Goal: Information Seeking & Learning: Find specific fact

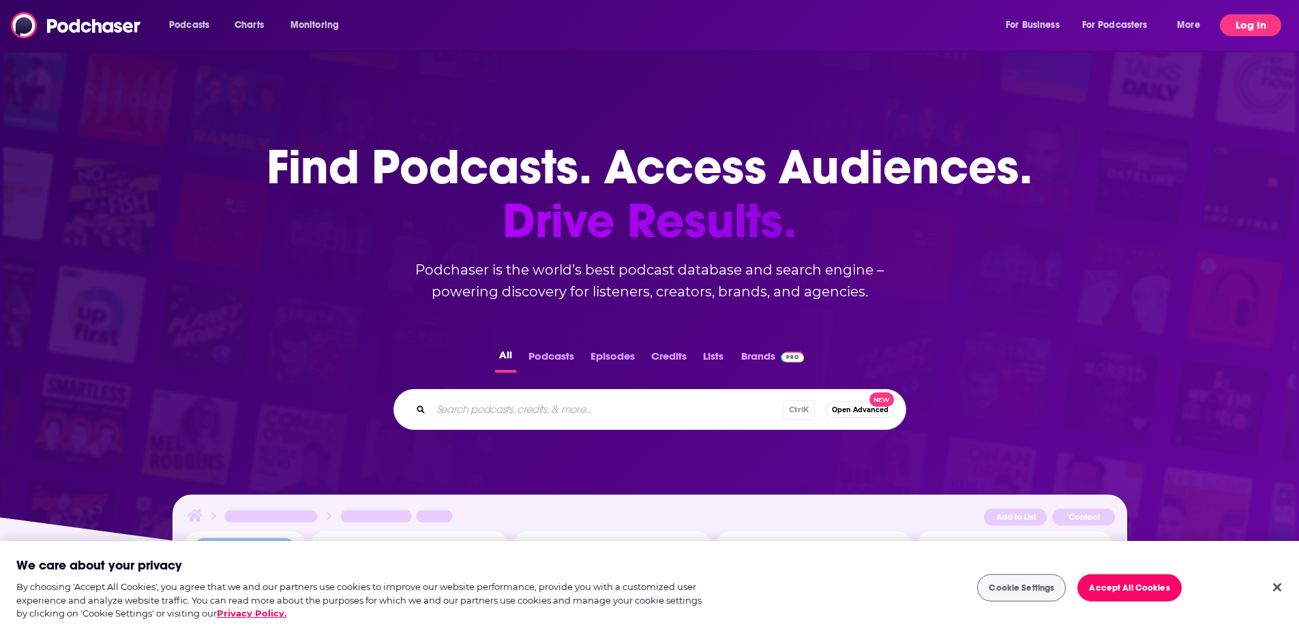
click at [1253, 26] on button "Log In" at bounding box center [1250, 25] width 61 height 22
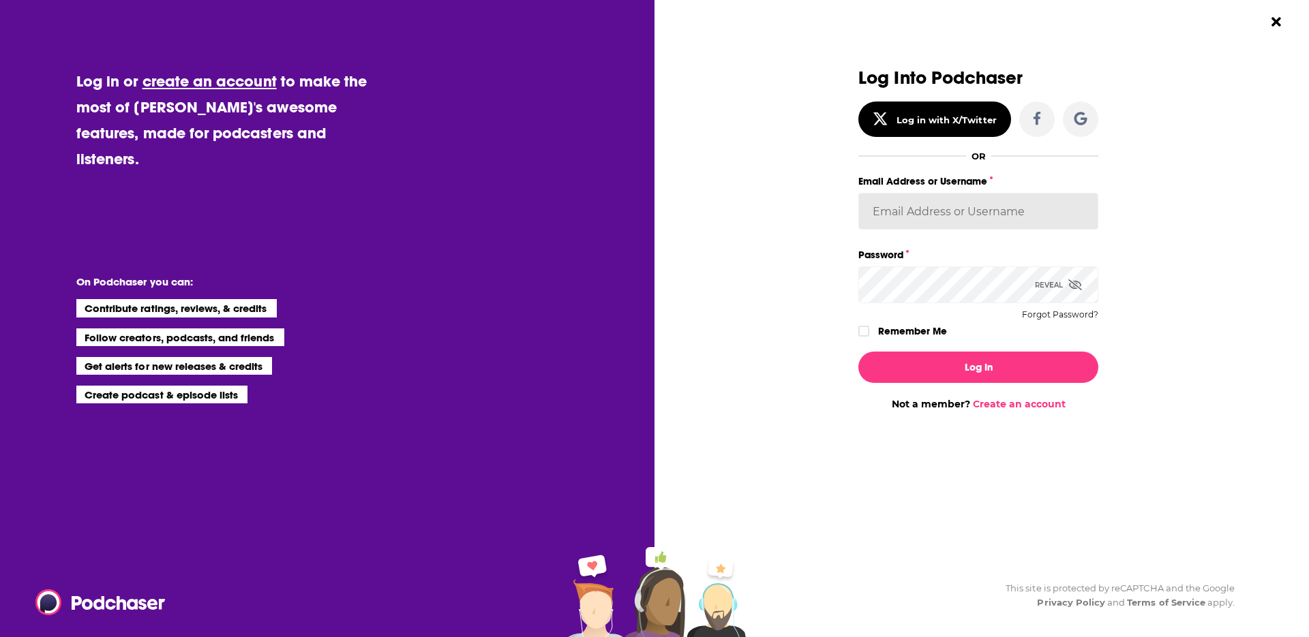
click at [1008, 213] on input "Email Address or Username" at bounding box center [978, 211] width 240 height 37
type input "[PERSON_NAME][EMAIL_ADDRESS][DOMAIN_NAME]"
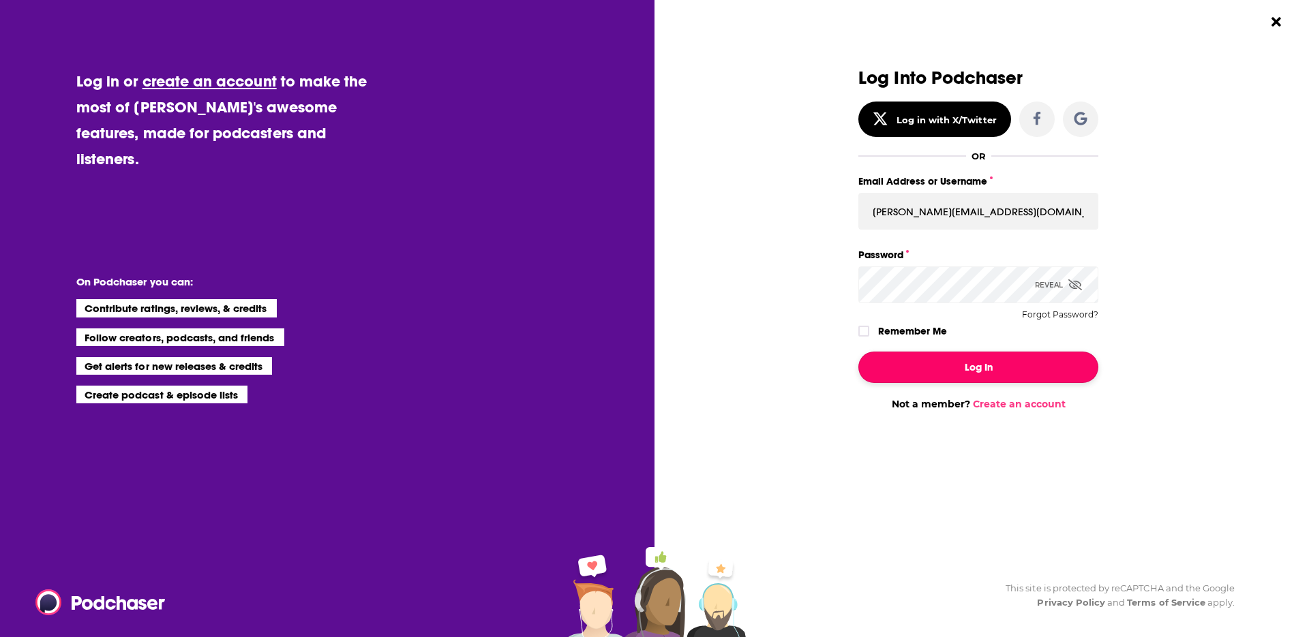
click at [914, 367] on button "Log In" at bounding box center [978, 367] width 240 height 31
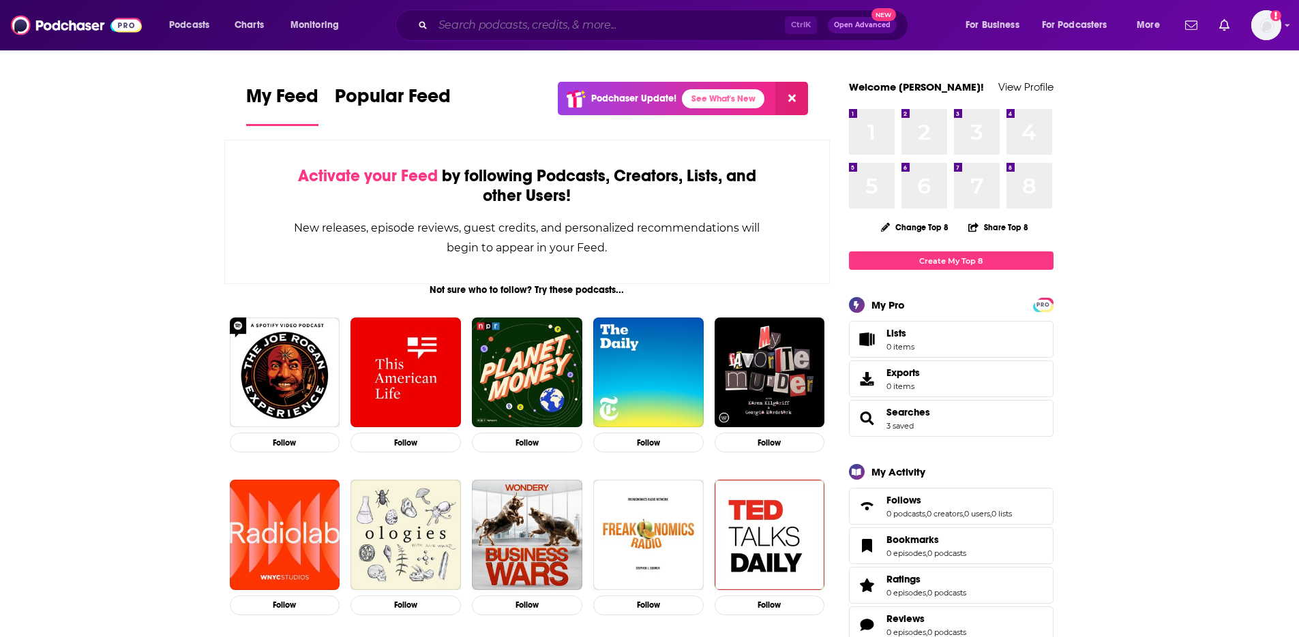
click at [710, 16] on input "Search podcasts, credits, & more..." at bounding box center [609, 25] width 352 height 22
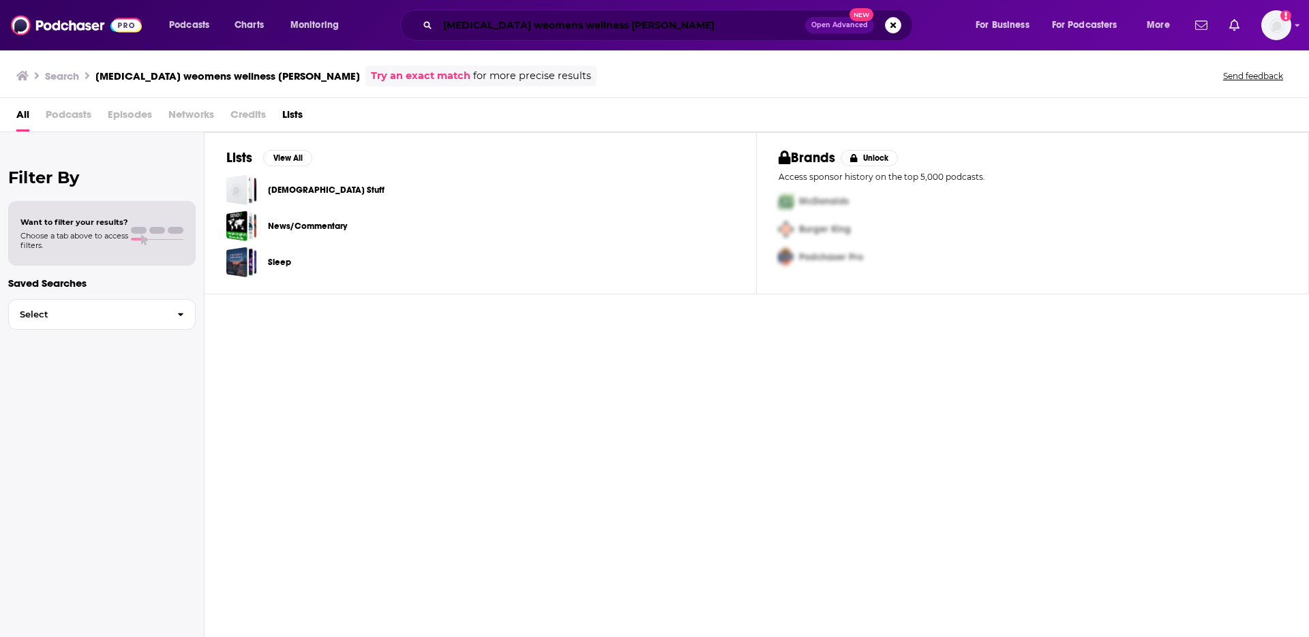
click at [610, 30] on input "[MEDICAL_DATA] weomens wellness [PERSON_NAME]" at bounding box center [621, 25] width 367 height 22
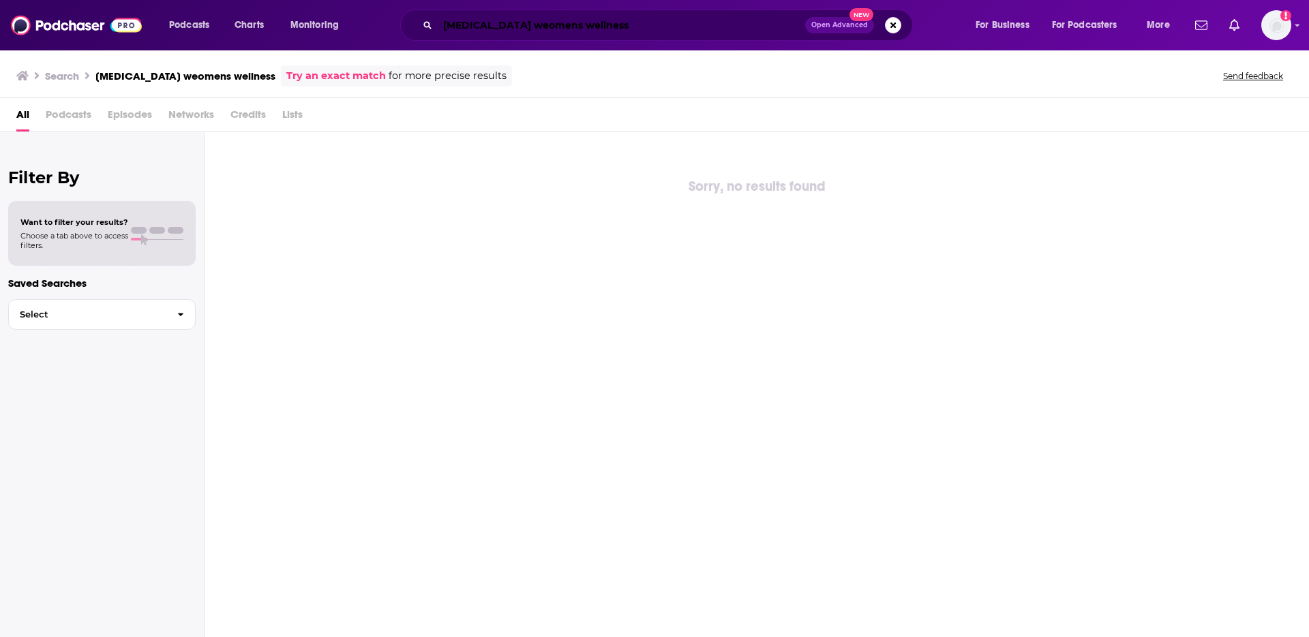
click at [488, 24] on input "[MEDICAL_DATA] weomens wellness" at bounding box center [621, 25] width 367 height 22
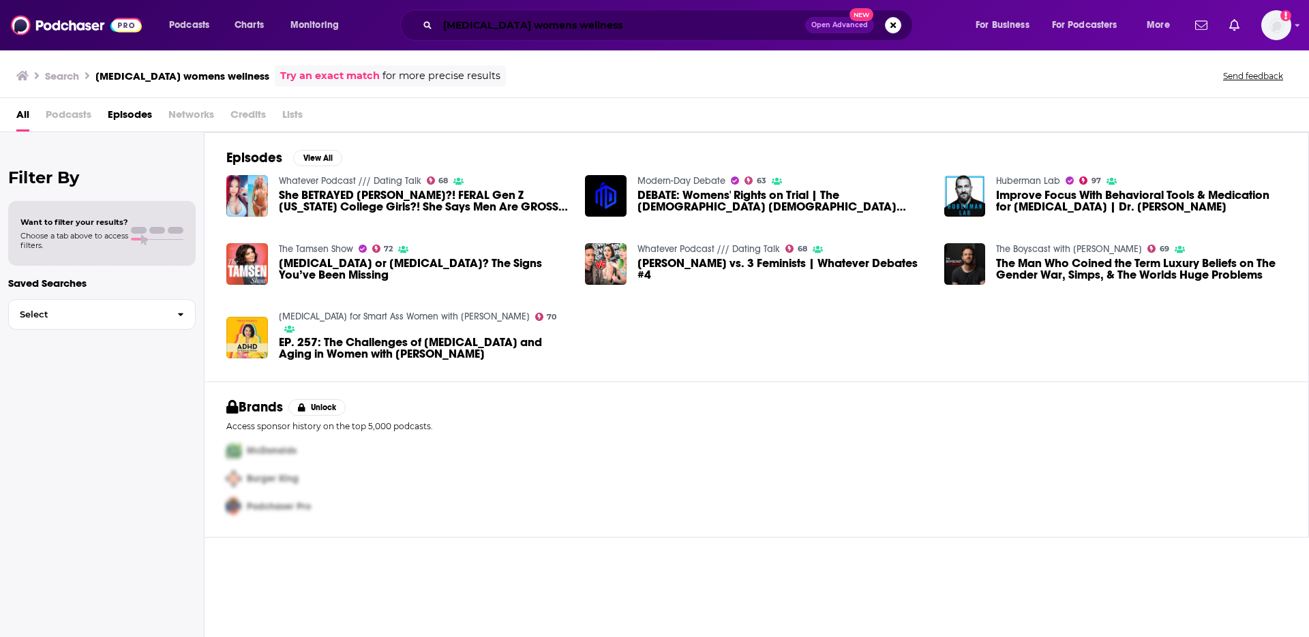
click at [580, 25] on input "[MEDICAL_DATA] womens wellness" at bounding box center [621, 25] width 367 height 22
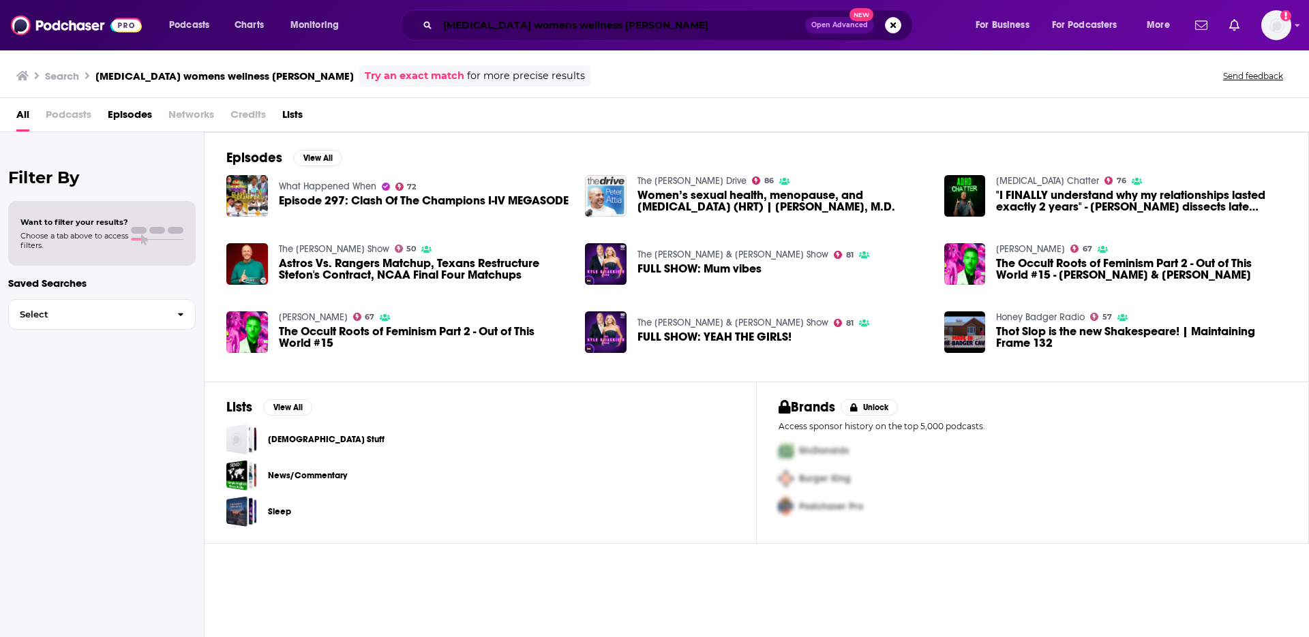
click at [527, 30] on input "[MEDICAL_DATA] womens wellness [PERSON_NAME]" at bounding box center [621, 25] width 367 height 22
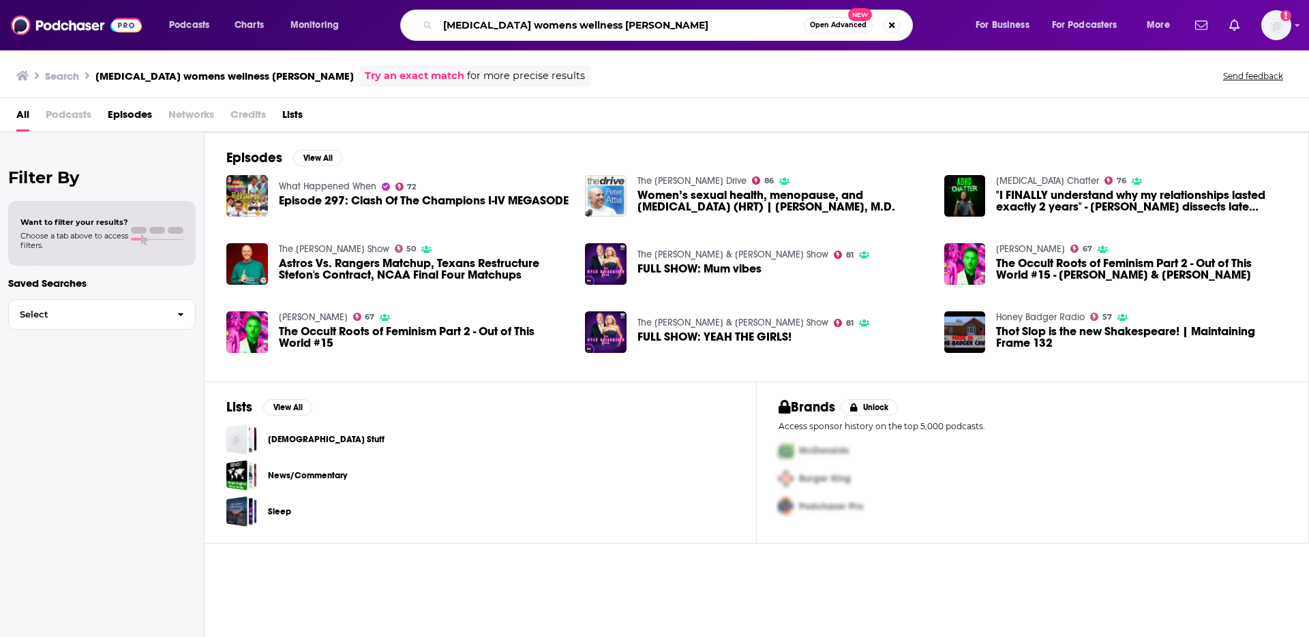
drag, startPoint x: 566, startPoint y: 25, endPoint x: 436, endPoint y: 32, distance: 130.4
click at [436, 32] on div "[MEDICAL_DATA] womens wellness [PERSON_NAME] Open Advanced New" at bounding box center [656, 25] width 513 height 31
click at [574, 18] on input "[PERSON_NAME]" at bounding box center [621, 25] width 366 height 22
paste input "moryoussef"
type input "[PERSON_NAME]"
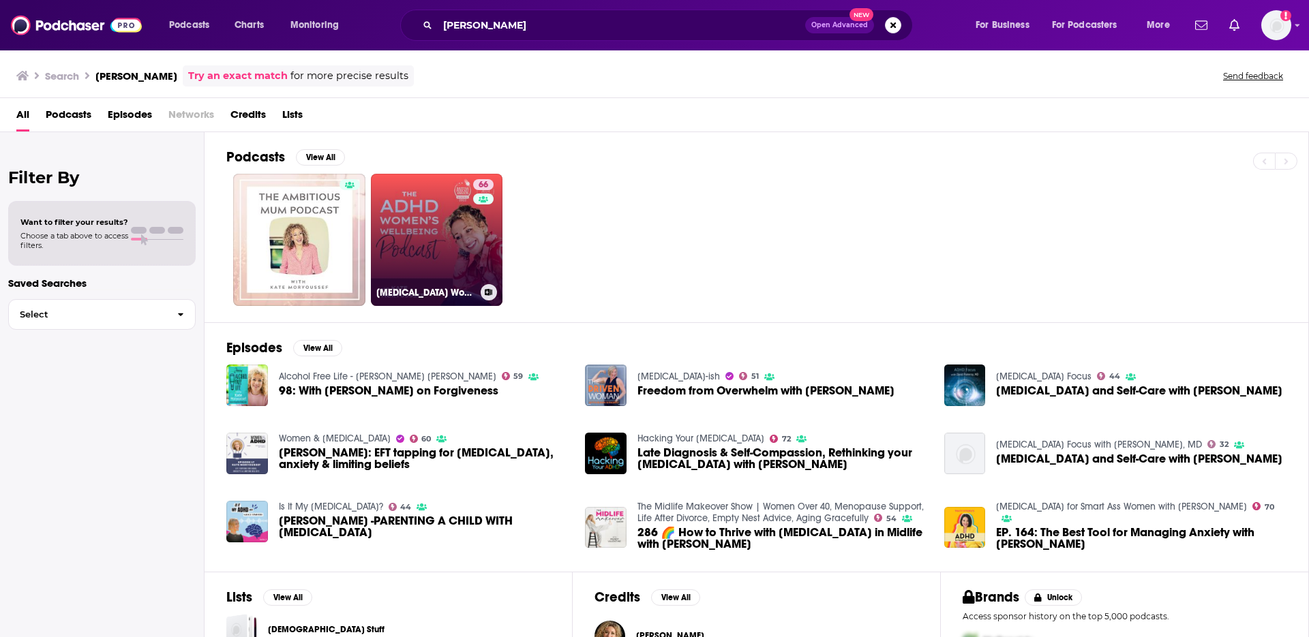
click at [432, 243] on link "66 [MEDICAL_DATA] Women's Wellbeing Podcast" at bounding box center [437, 240] width 132 height 132
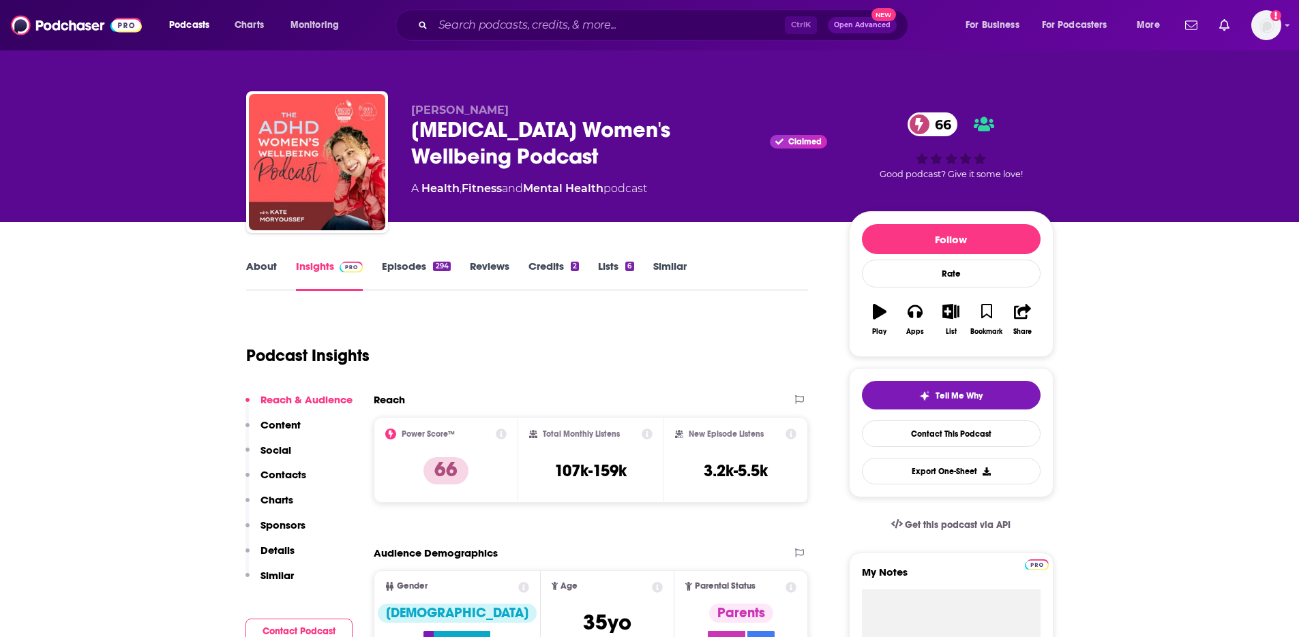
click at [1126, 122] on div "[PERSON_NAME] [MEDICAL_DATA] Women's Wellbeing Podcast Claimed 66 A Health , Fi…" at bounding box center [649, 111] width 1299 height 222
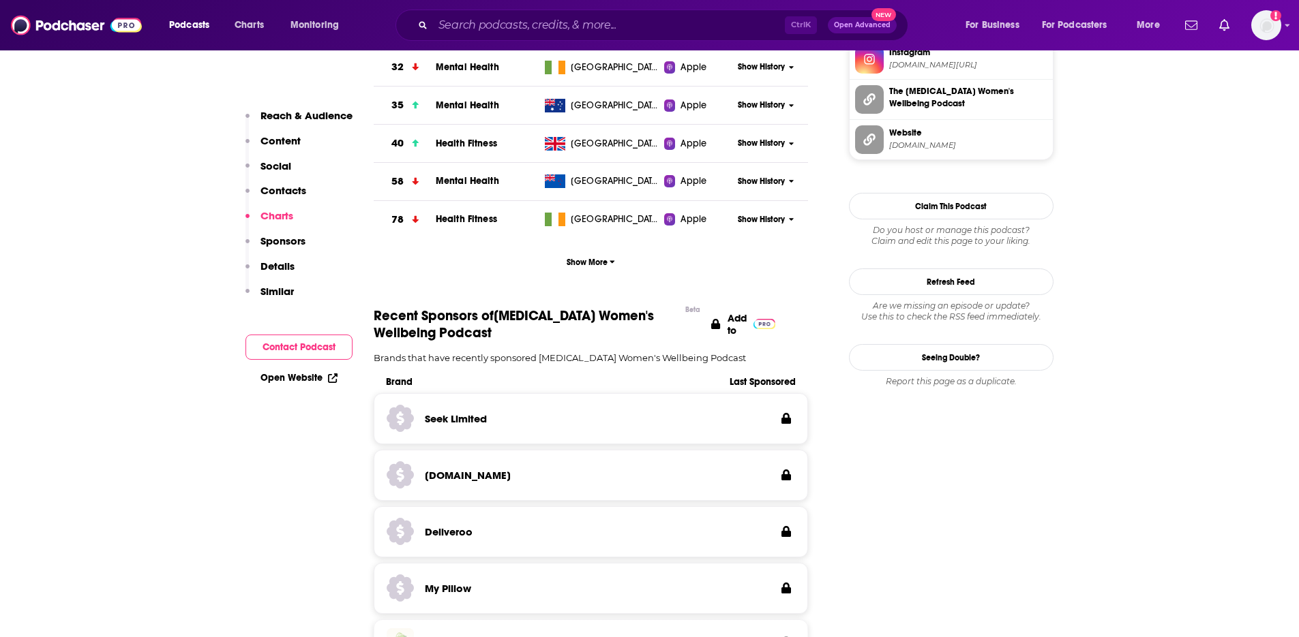
scroll to position [1500, 0]
